Goal: Task Accomplishment & Management: Use online tool/utility

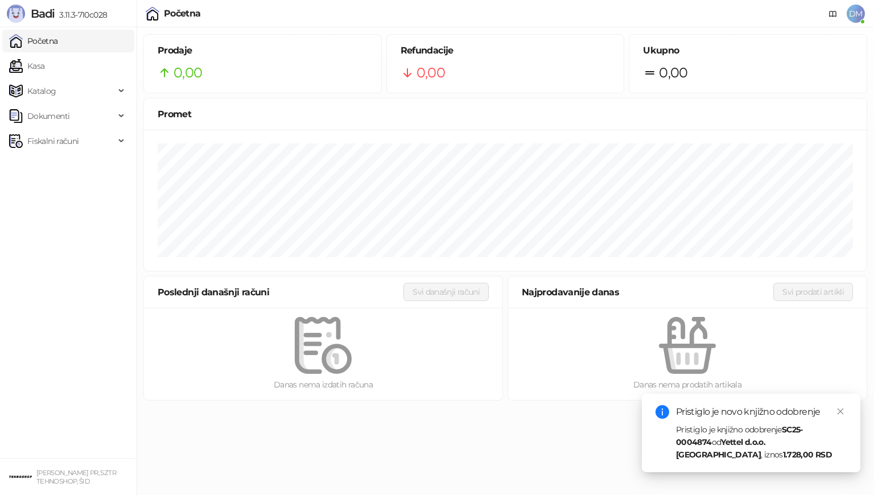
click at [541, 407] on html "Badi 3.11.3-710c028 Početna Kasa Katalog Dokumenti Fiskalni računi DALIBORKA MA…" at bounding box center [437, 203] width 874 height 407
click at [39, 64] on link "Kasa" at bounding box center [26, 66] width 35 height 23
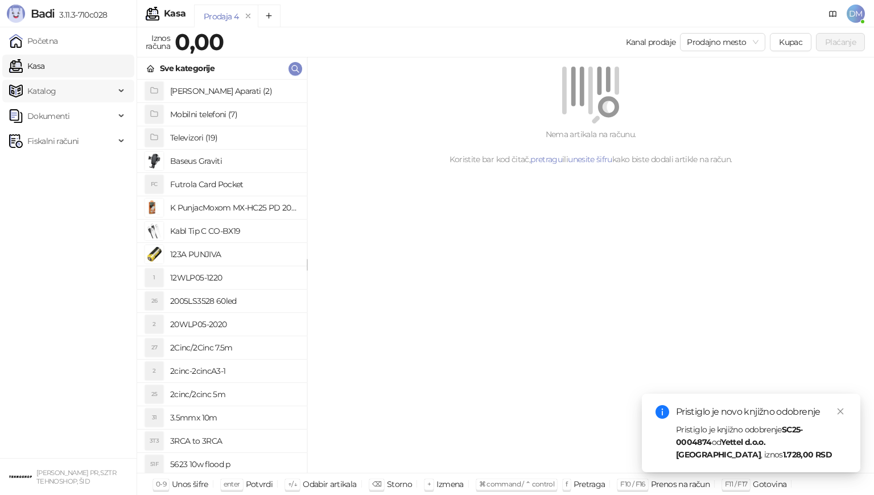
click at [48, 96] on span "Katalog" at bounding box center [41, 91] width 29 height 23
click at [294, 65] on icon "button" at bounding box center [295, 68] width 7 height 7
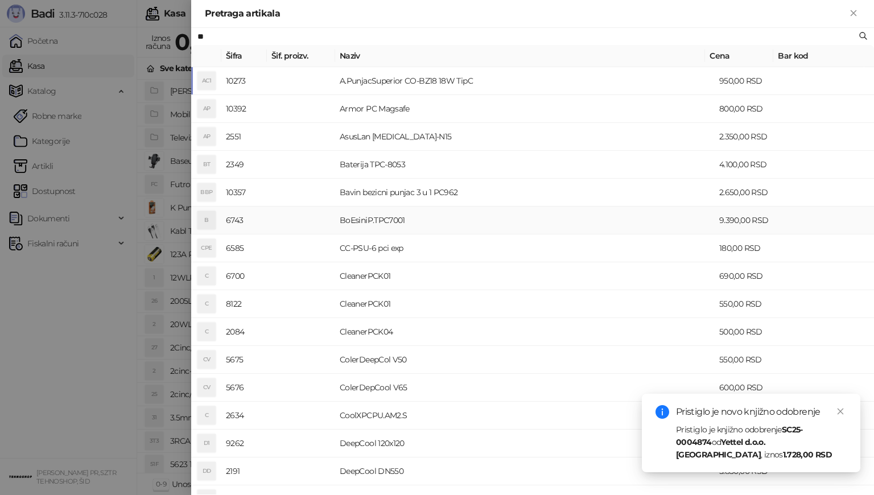
type input "*"
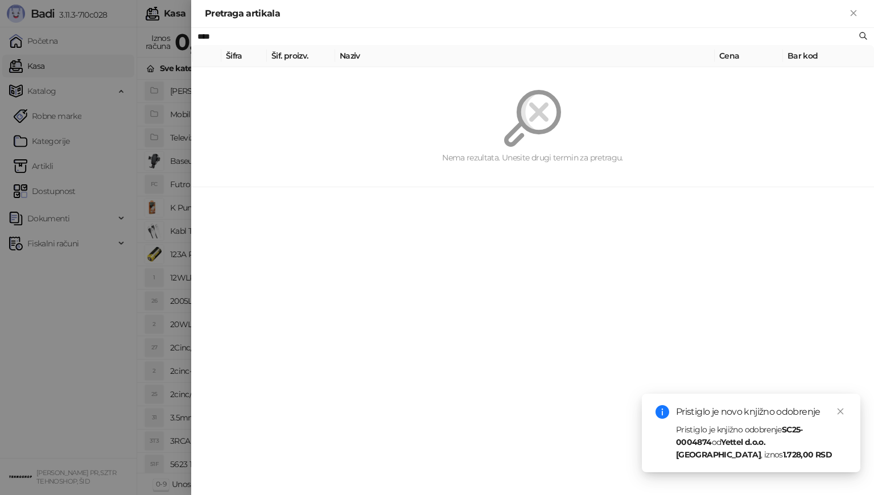
click at [299, 36] on input "****" at bounding box center [526, 36] width 659 height 13
type input "*"
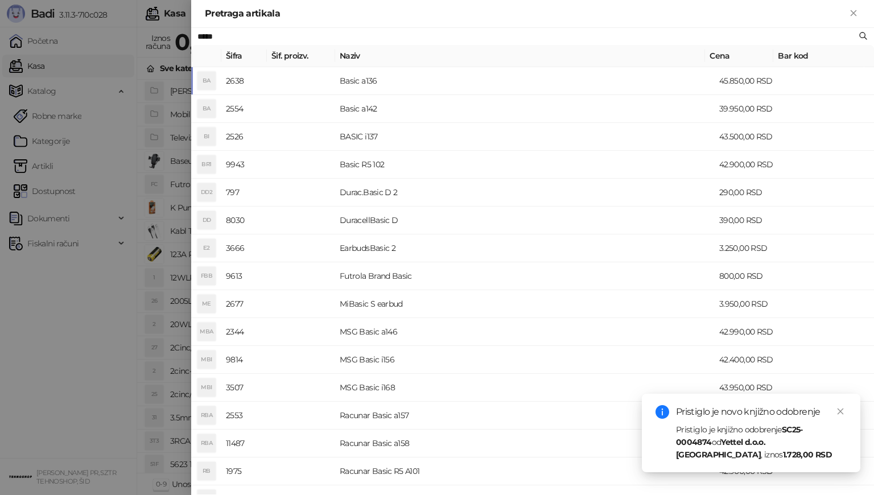
click at [292, 36] on input "*****" at bounding box center [526, 36] width 659 height 13
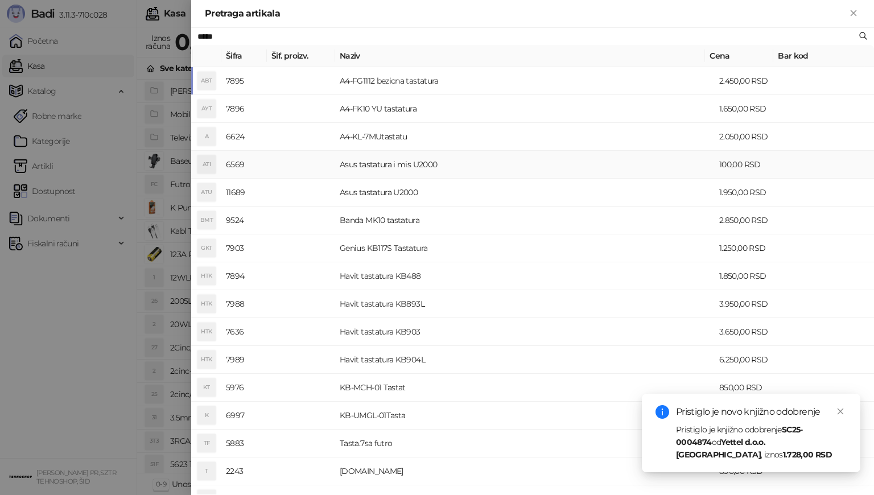
click at [385, 166] on td "Asus tastatura i mis U2000" at bounding box center [525, 165] width 380 height 28
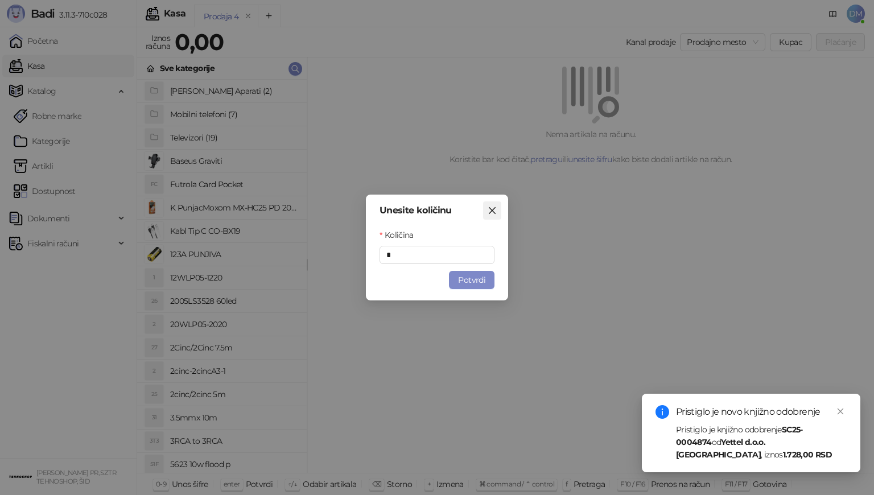
click at [489, 211] on icon "close" at bounding box center [492, 210] width 9 height 9
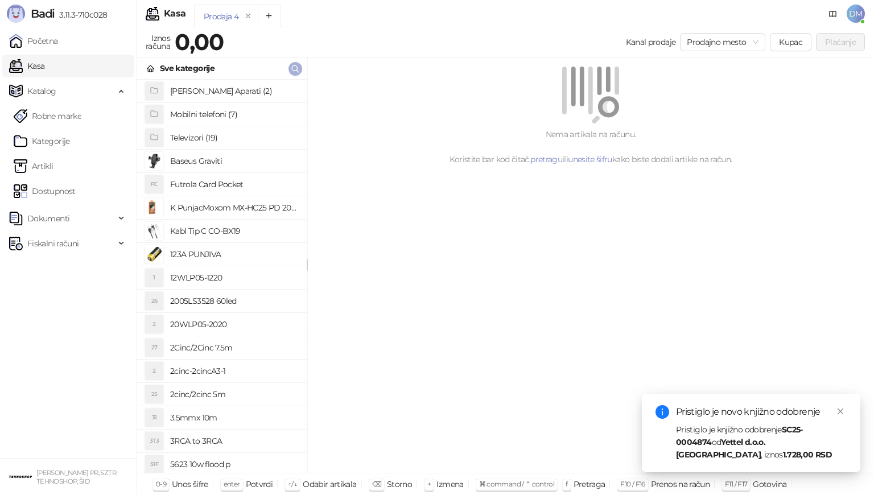
click at [298, 68] on icon "button" at bounding box center [295, 68] width 9 height 9
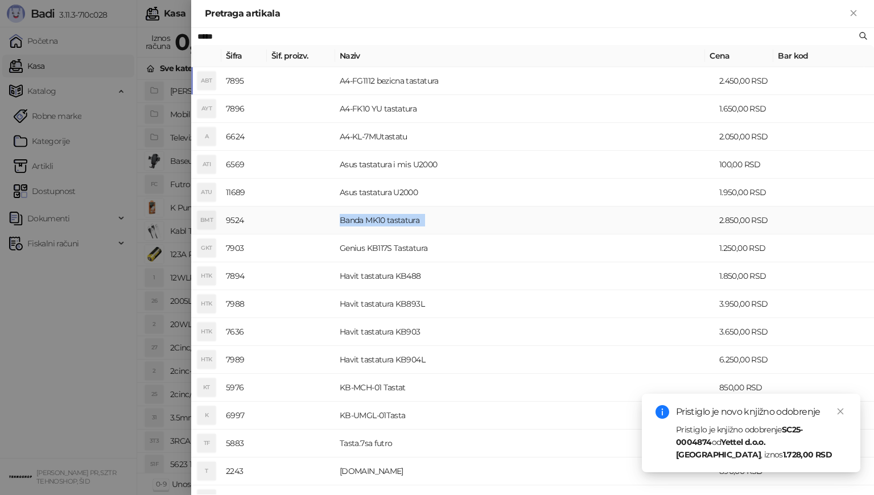
drag, startPoint x: 339, startPoint y: 219, endPoint x: 447, endPoint y: 221, distance: 108.1
click at [447, 221] on td "Banda MK10 tastatura" at bounding box center [525, 221] width 380 height 28
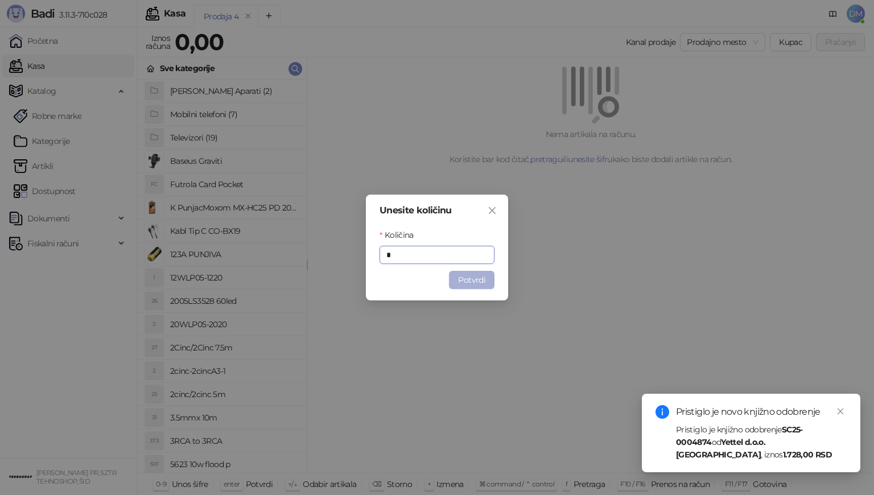
click at [467, 277] on button "Potvrdi" at bounding box center [472, 280] width 46 height 18
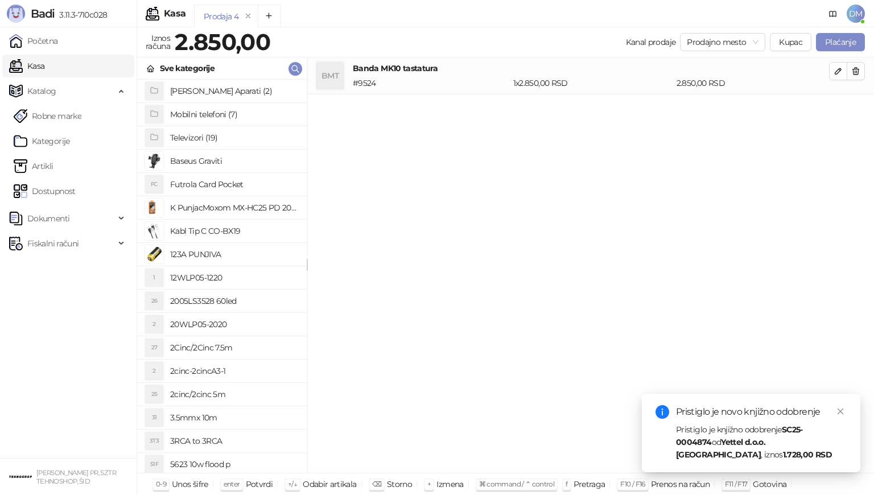
drag, startPoint x: 377, startPoint y: 61, endPoint x: 377, endPoint y: 68, distance: 6.3
click at [377, 64] on h4 "Banda MK10 tastatura" at bounding box center [591, 68] width 476 height 13
click at [377, 68] on h4 "Banda MK10 tastatura" at bounding box center [591, 68] width 476 height 13
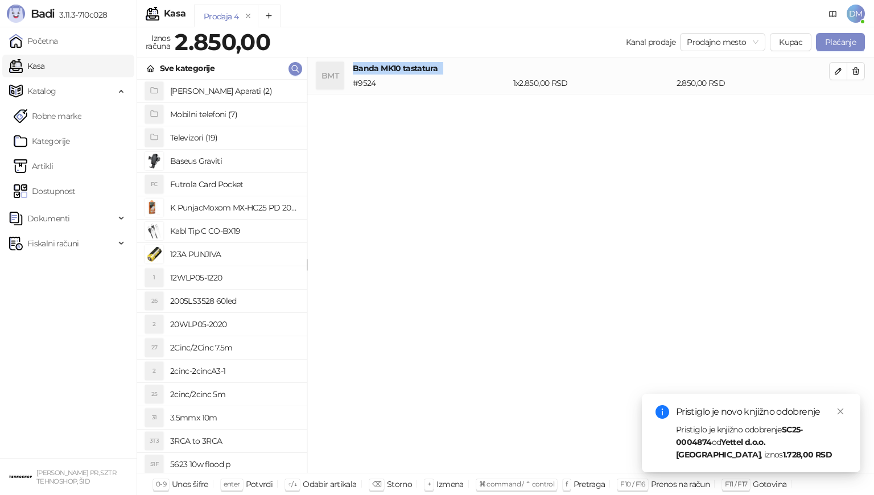
copy h4 "Banda MK10 tastatura"
click at [291, 73] on span "button" at bounding box center [295, 68] width 9 height 11
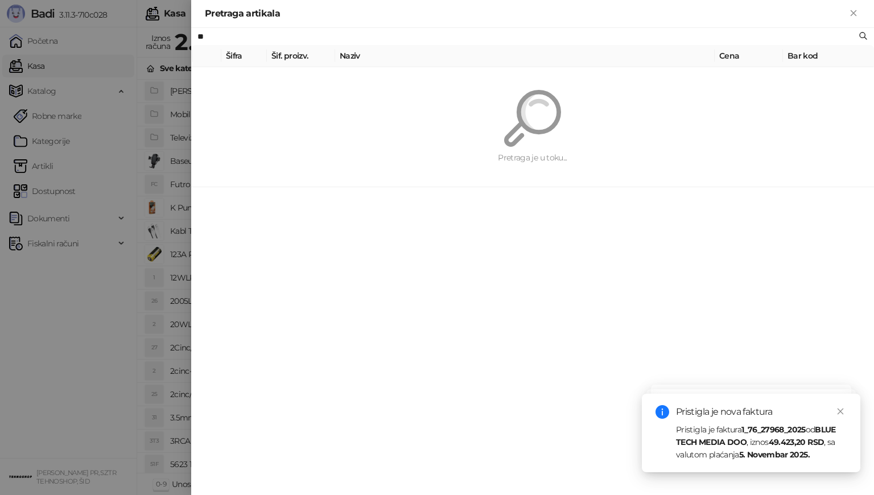
type input "*"
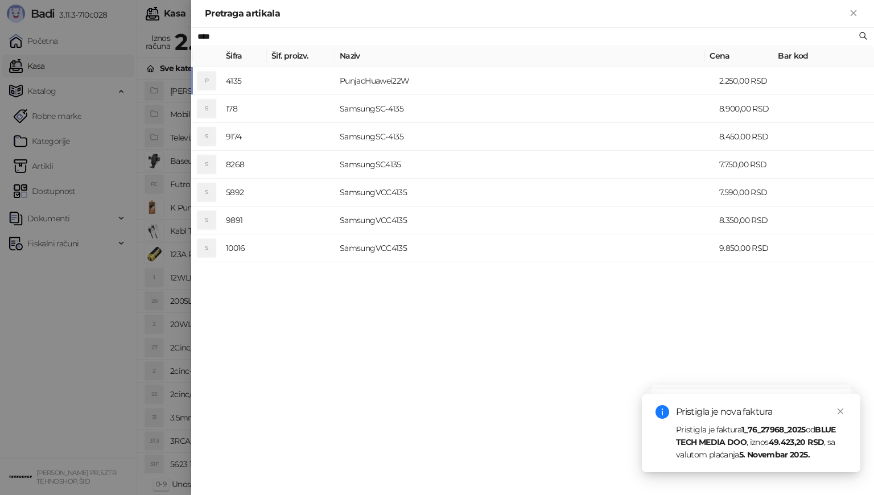
type input "****"
click at [389, 250] on td "SamsungVCC4135" at bounding box center [525, 248] width 380 height 28
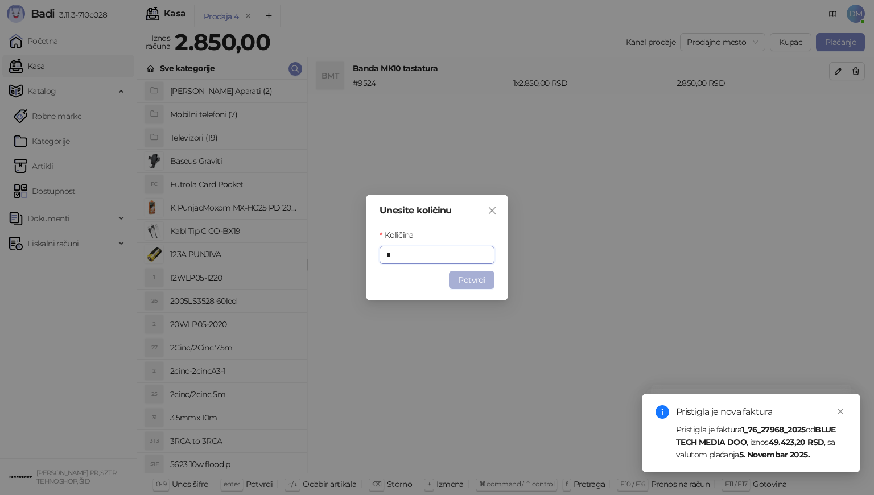
click at [485, 282] on button "Potvrdi" at bounding box center [472, 280] width 46 height 18
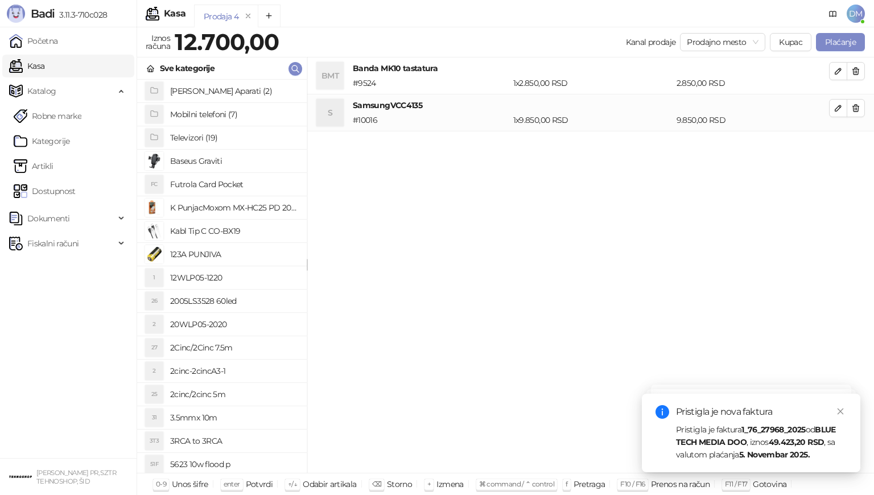
click at [405, 102] on h4 "SamsungVCC4135" at bounding box center [591, 105] width 476 height 13
copy h4 "SamsungVCC4135"
